Goal: Information Seeking & Learning: Learn about a topic

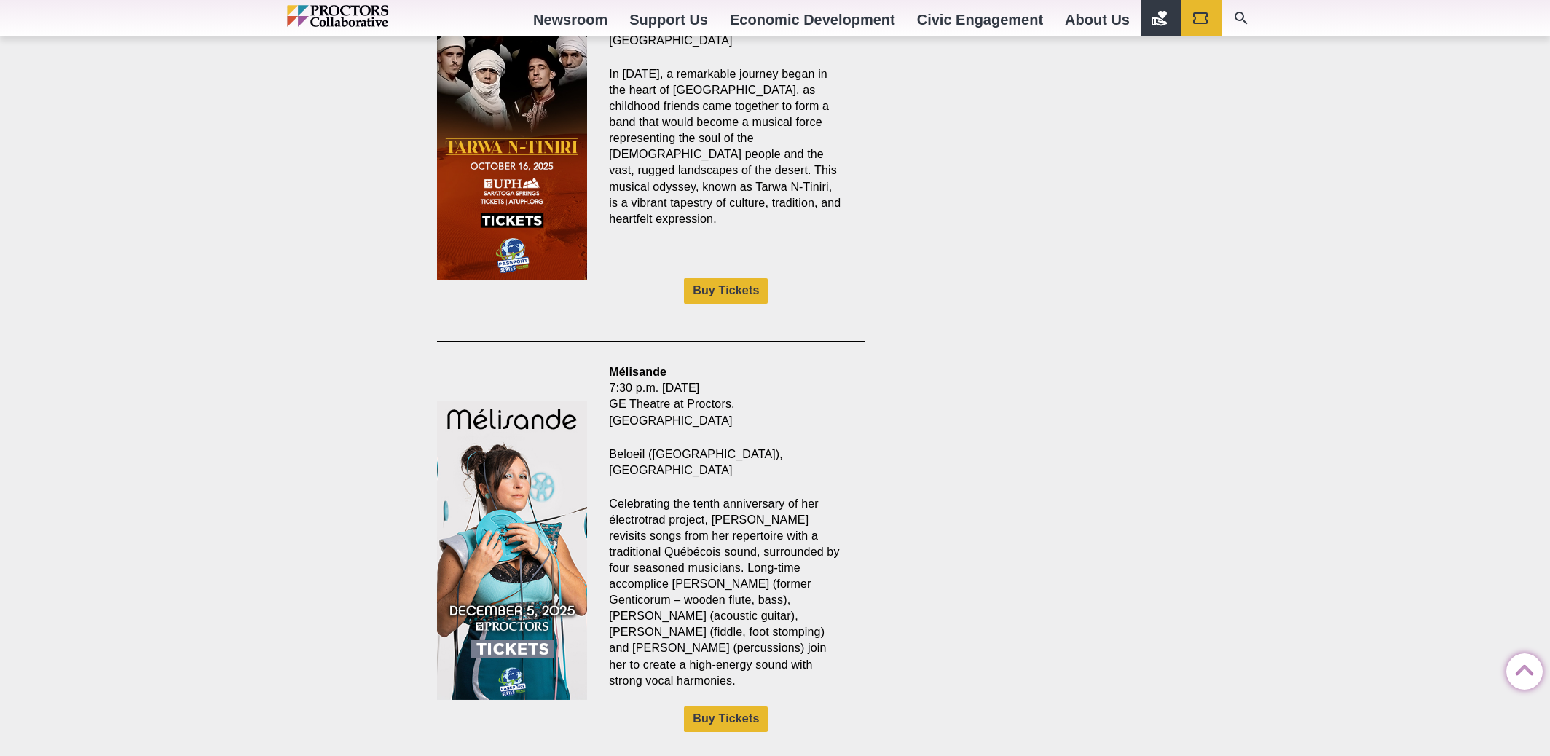
scroll to position [1457, 0]
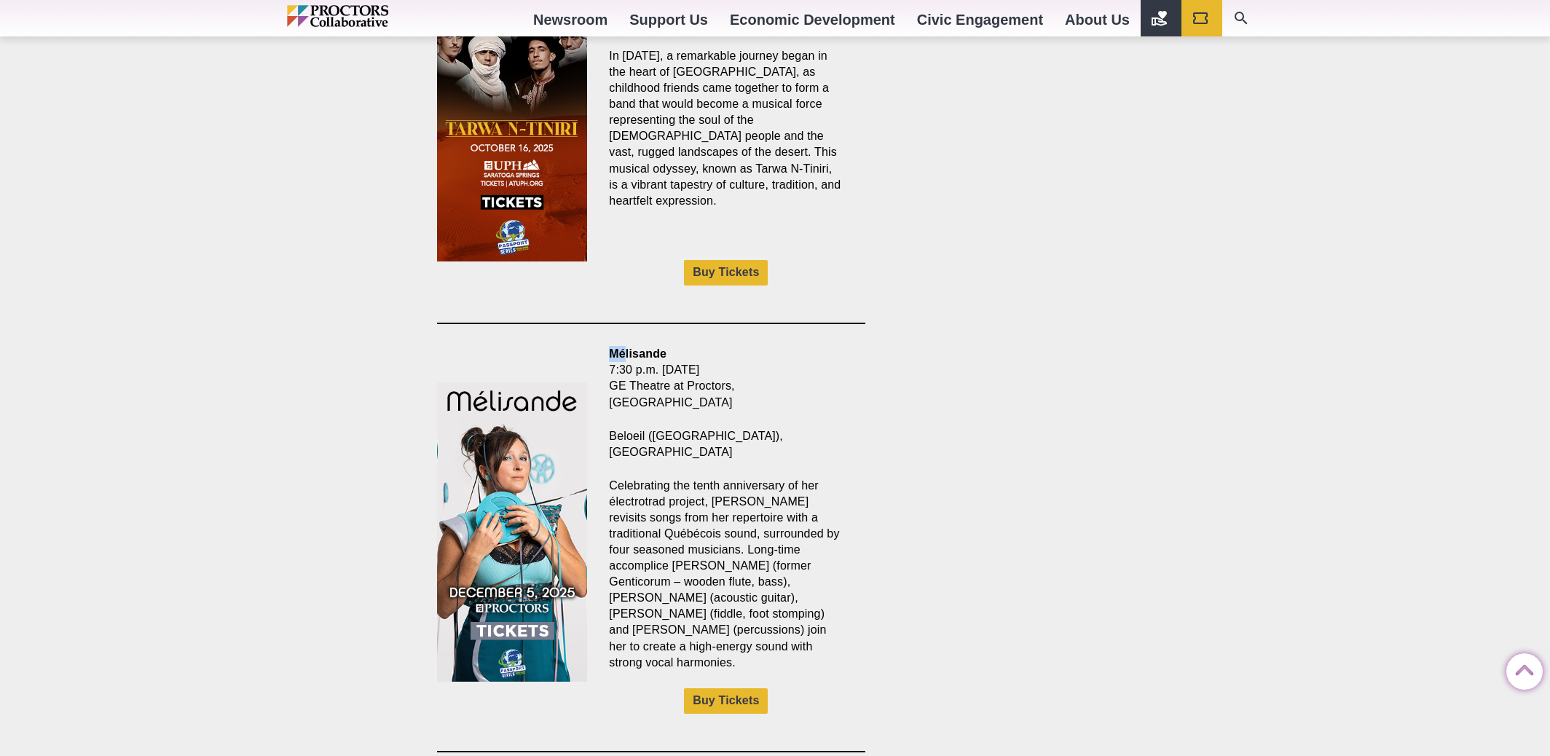
drag, startPoint x: 610, startPoint y: 320, endPoint x: 627, endPoint y: 321, distance: 16.8
click at [627, 347] on strong "Mélisande" at bounding box center [638, 353] width 58 height 12
drag, startPoint x: 627, startPoint y: 321, endPoint x: 728, endPoint y: 430, distance: 149.0
click at [728, 478] on p "Celebrating the tenth anniversary of her électrotrad project, [PERSON_NAME] rev…" at bounding box center [726, 574] width 234 height 193
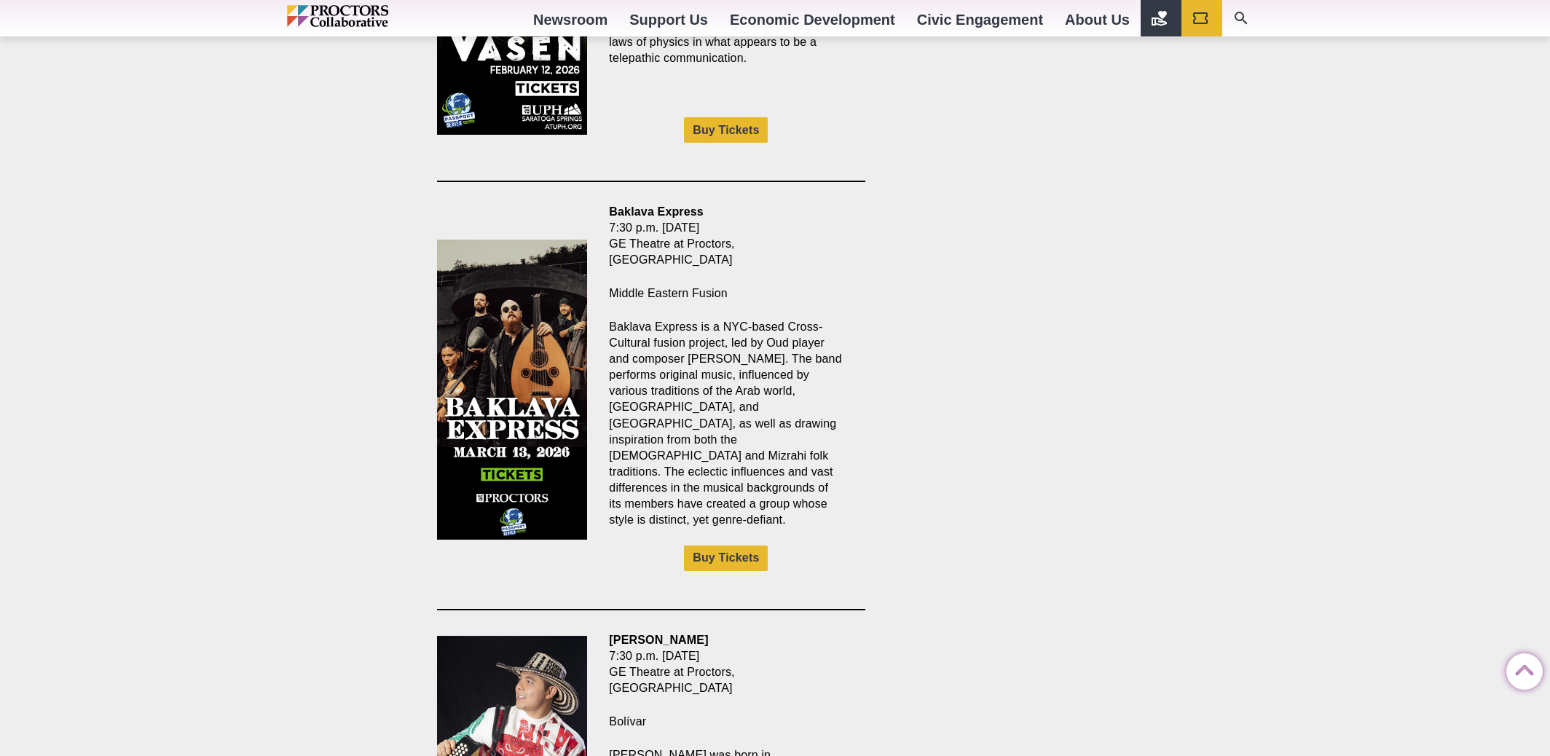
scroll to position [2404, 0]
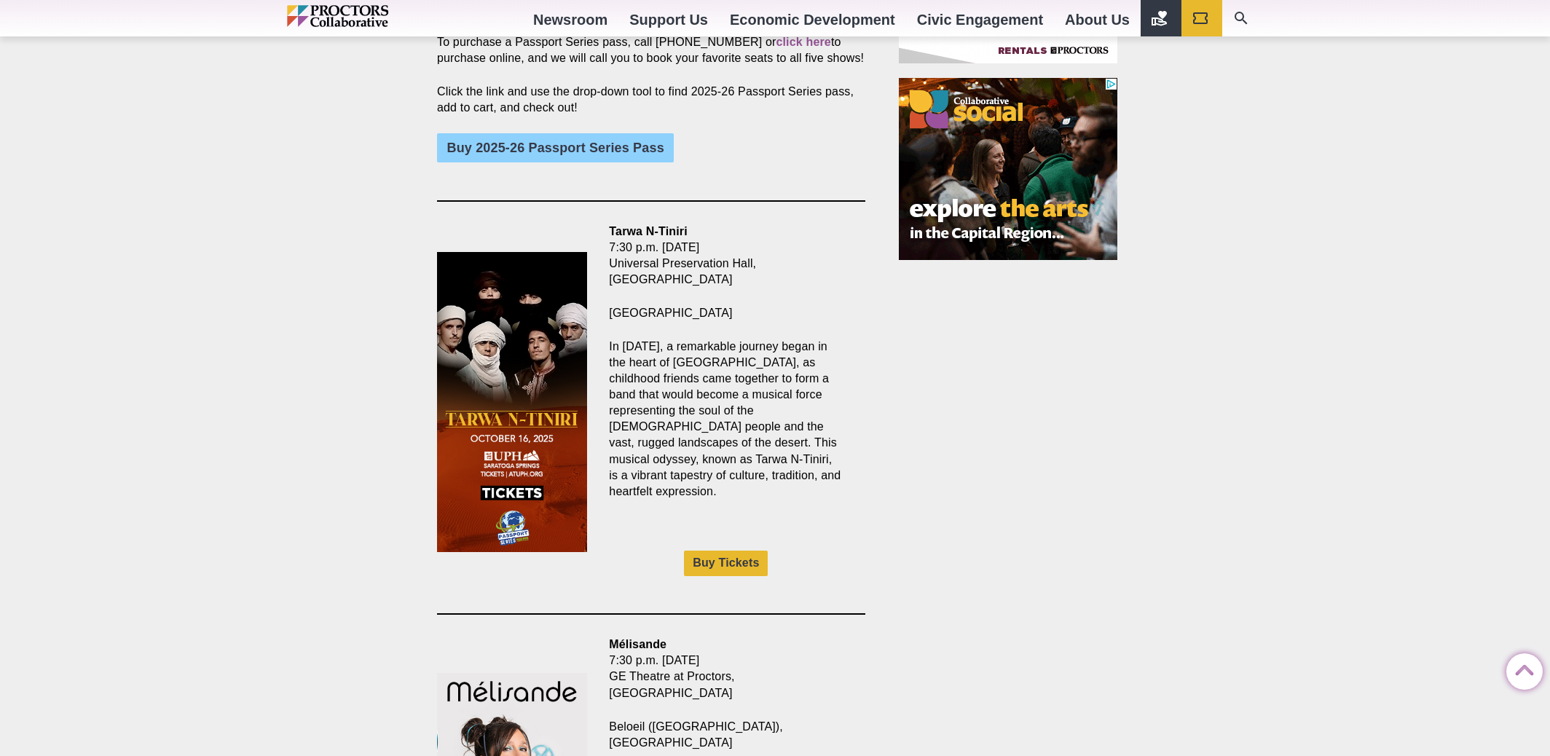
scroll to position [1166, 0]
click at [508, 385] on img at bounding box center [512, 403] width 150 height 300
click at [694, 399] on p "In [DATE], a remarkable journey began in the heart of [GEOGRAPHIC_DATA], as chi…" at bounding box center [726, 419] width 234 height 161
click at [540, 326] on img at bounding box center [512, 403] width 150 height 300
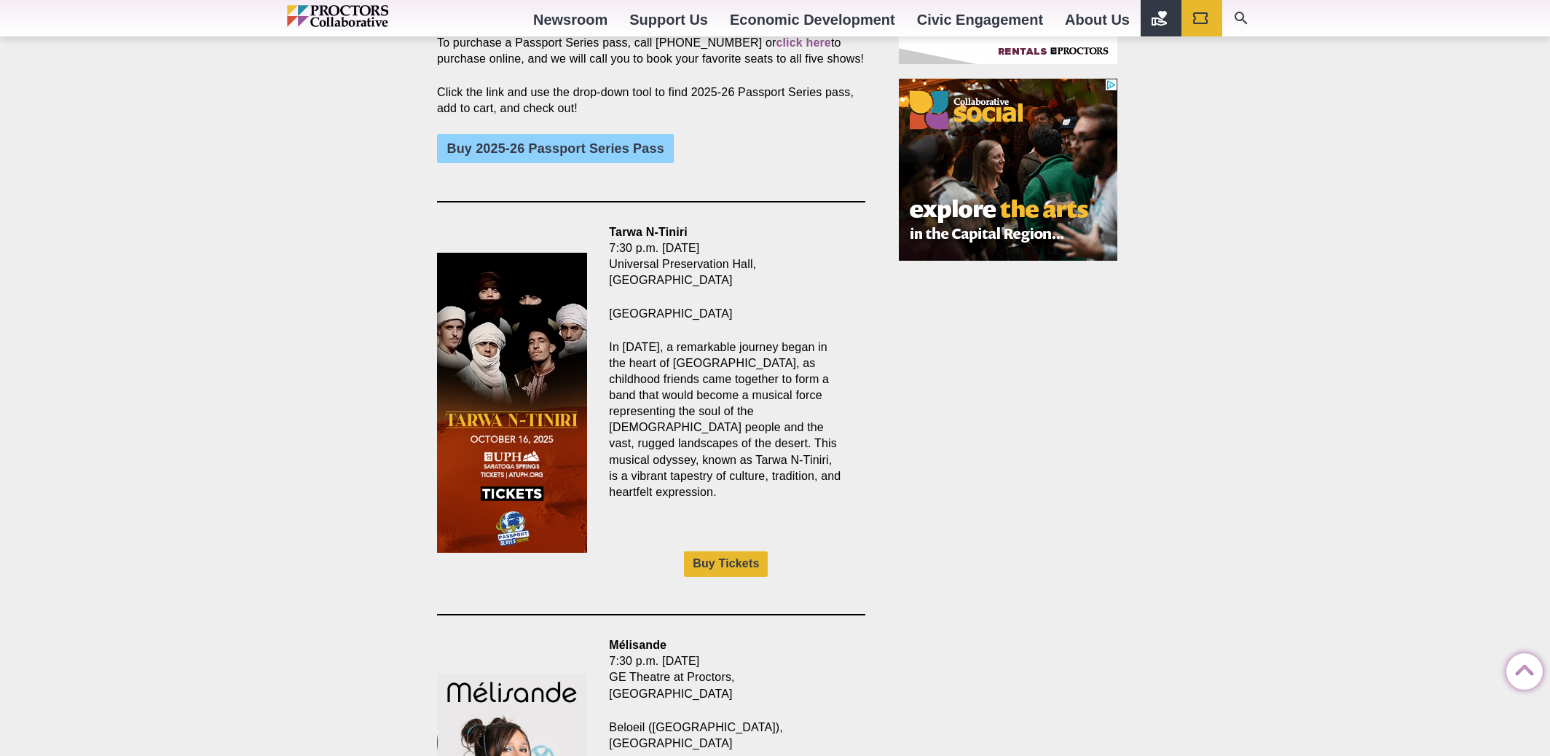
click at [753, 345] on p "In [DATE], a remarkable journey began in the heart of [GEOGRAPHIC_DATA], as chi…" at bounding box center [726, 419] width 234 height 161
drag, startPoint x: 611, startPoint y: 213, endPoint x: 689, endPoint y: 215, distance: 78.0
click at [689, 224] on p "Tarwa N-Tiniri 7:30 p.m. [DATE] [GEOGRAPHIC_DATA], [GEOGRAPHIC_DATA]" at bounding box center [726, 256] width 234 height 64
click at [964, 401] on div "2025-26 Passport Series at Proctors Collaborative Posted [DATE] by [PERSON_NAME…" at bounding box center [774, 769] width 699 height 2953
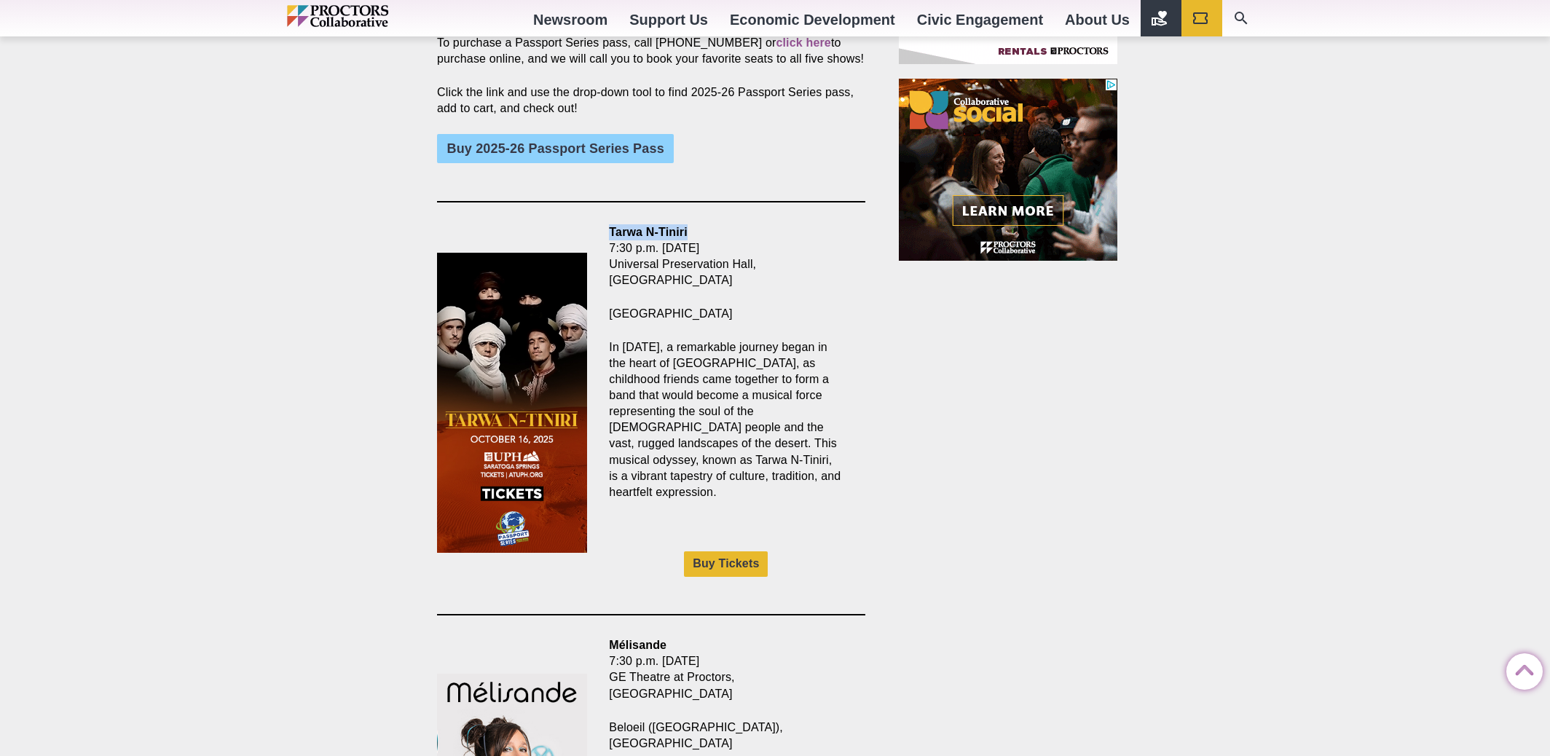
drag, startPoint x: 608, startPoint y: 214, endPoint x: 688, endPoint y: 215, distance: 80.1
click at [689, 224] on div "Tarwa N-Tiniri 7:30 p.m. [DATE] [GEOGRAPHIC_DATA], [GEOGRAPHIC_DATA] [GEOGRAPHI…" at bounding box center [726, 408] width 278 height 369
drag, startPoint x: 688, startPoint y: 215, endPoint x: 670, endPoint y: 213, distance: 18.3
